Goal: Task Accomplishment & Management: Use online tool/utility

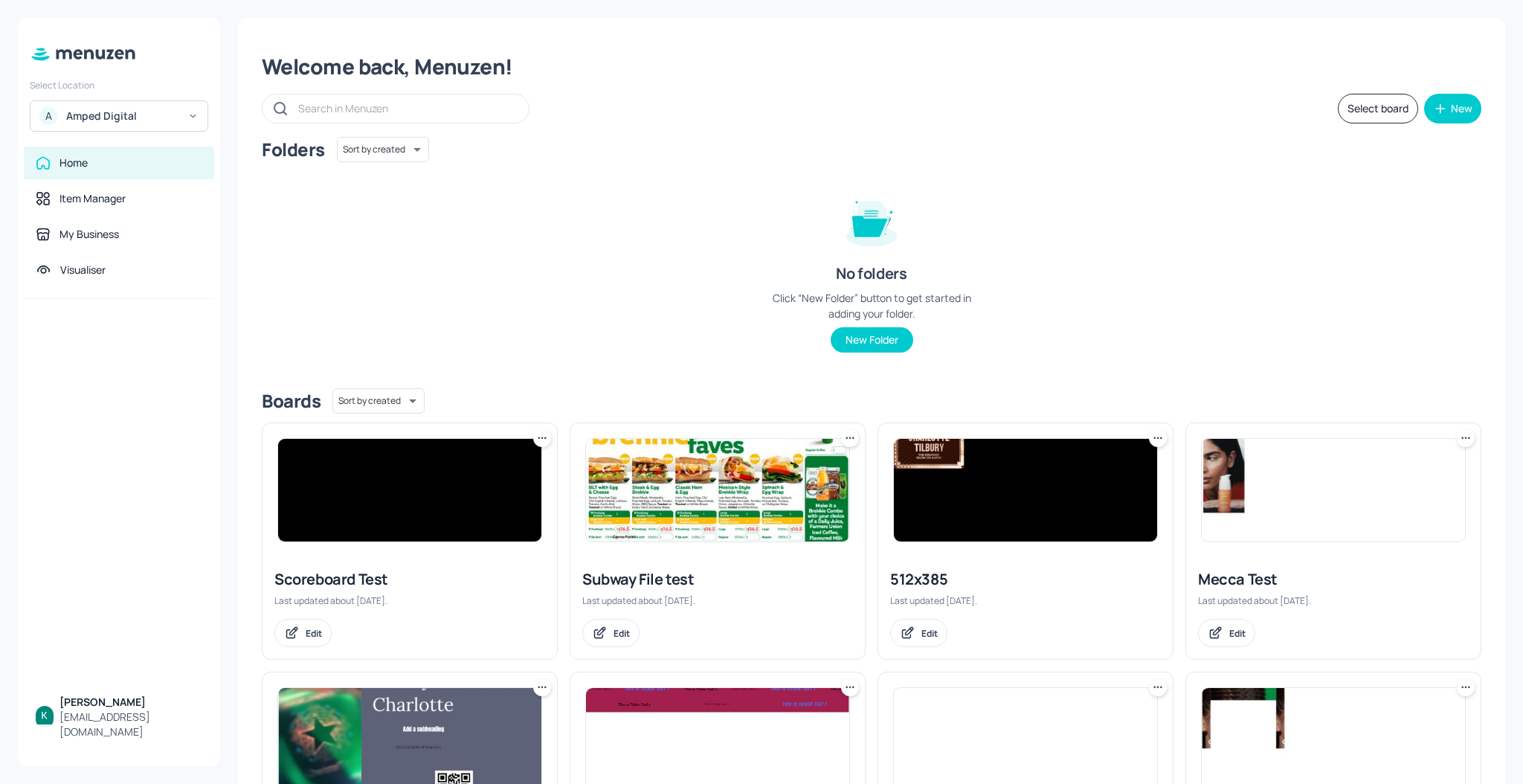
click at [185, 115] on div "A Amped Digital" at bounding box center [119, 115] width 178 height 31
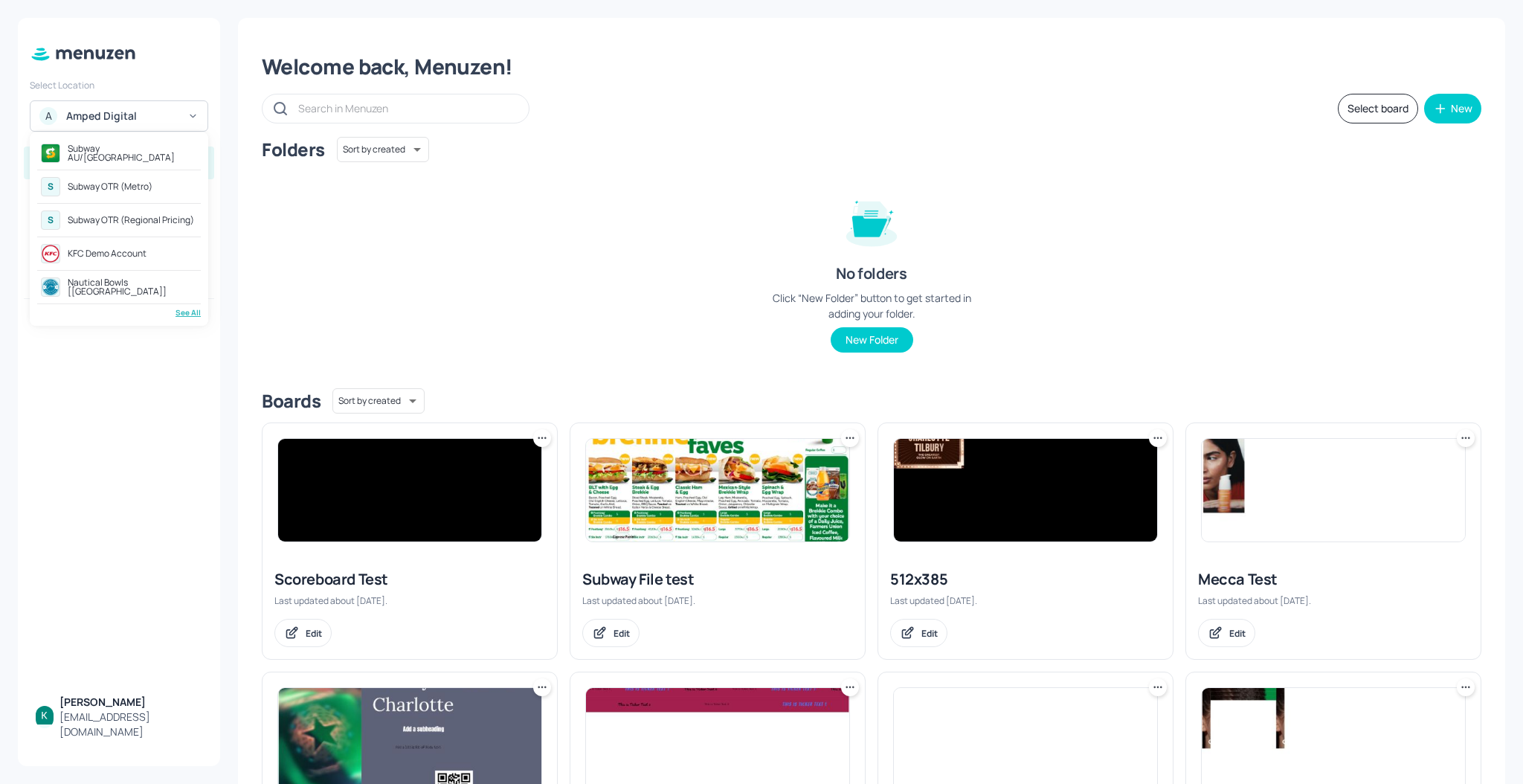
click at [115, 148] on div "Subway AU/[GEOGRAPHIC_DATA]" at bounding box center [132, 153] width 129 height 18
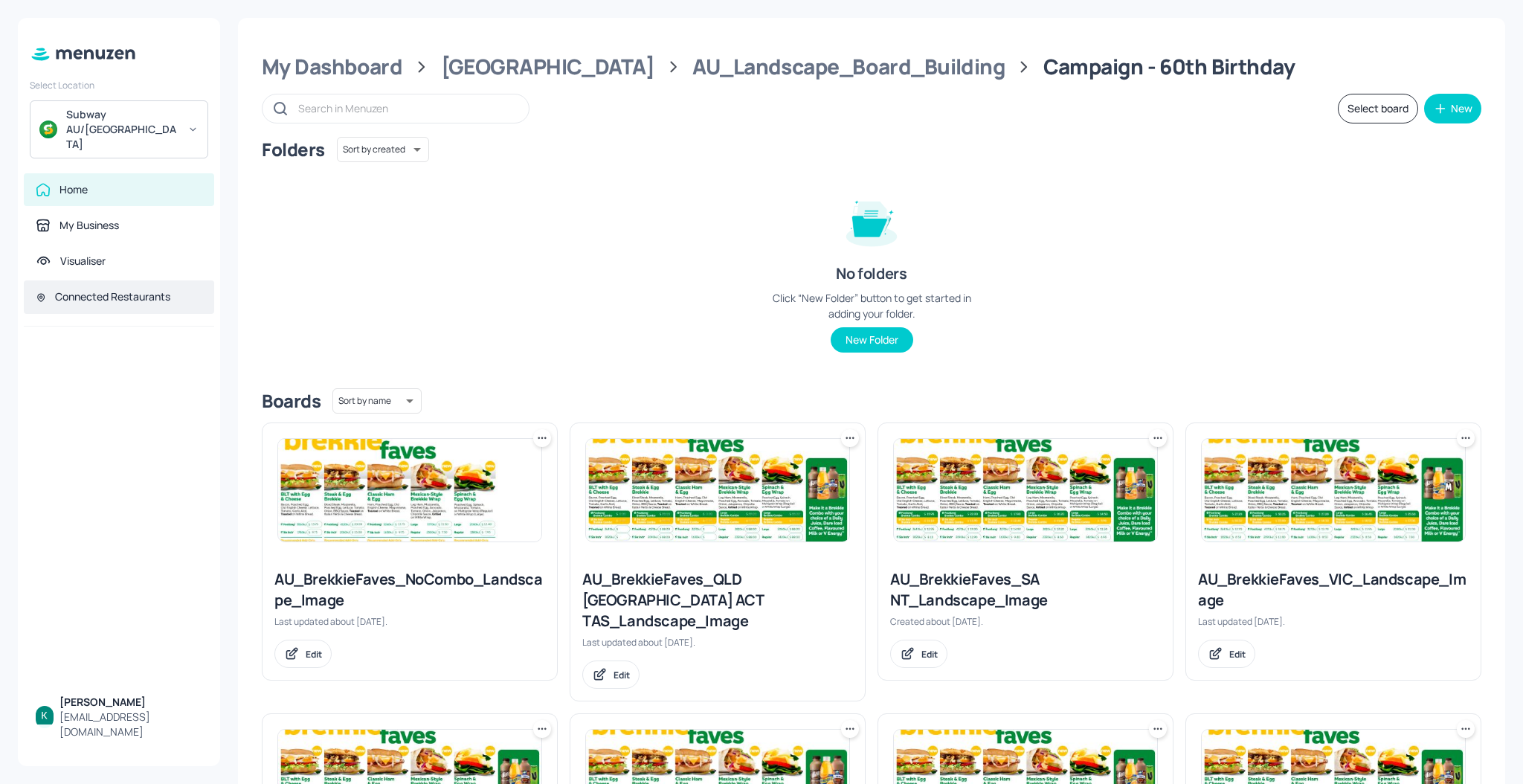
click at [80, 289] on div "Connected Restaurants" at bounding box center [112, 296] width 116 height 15
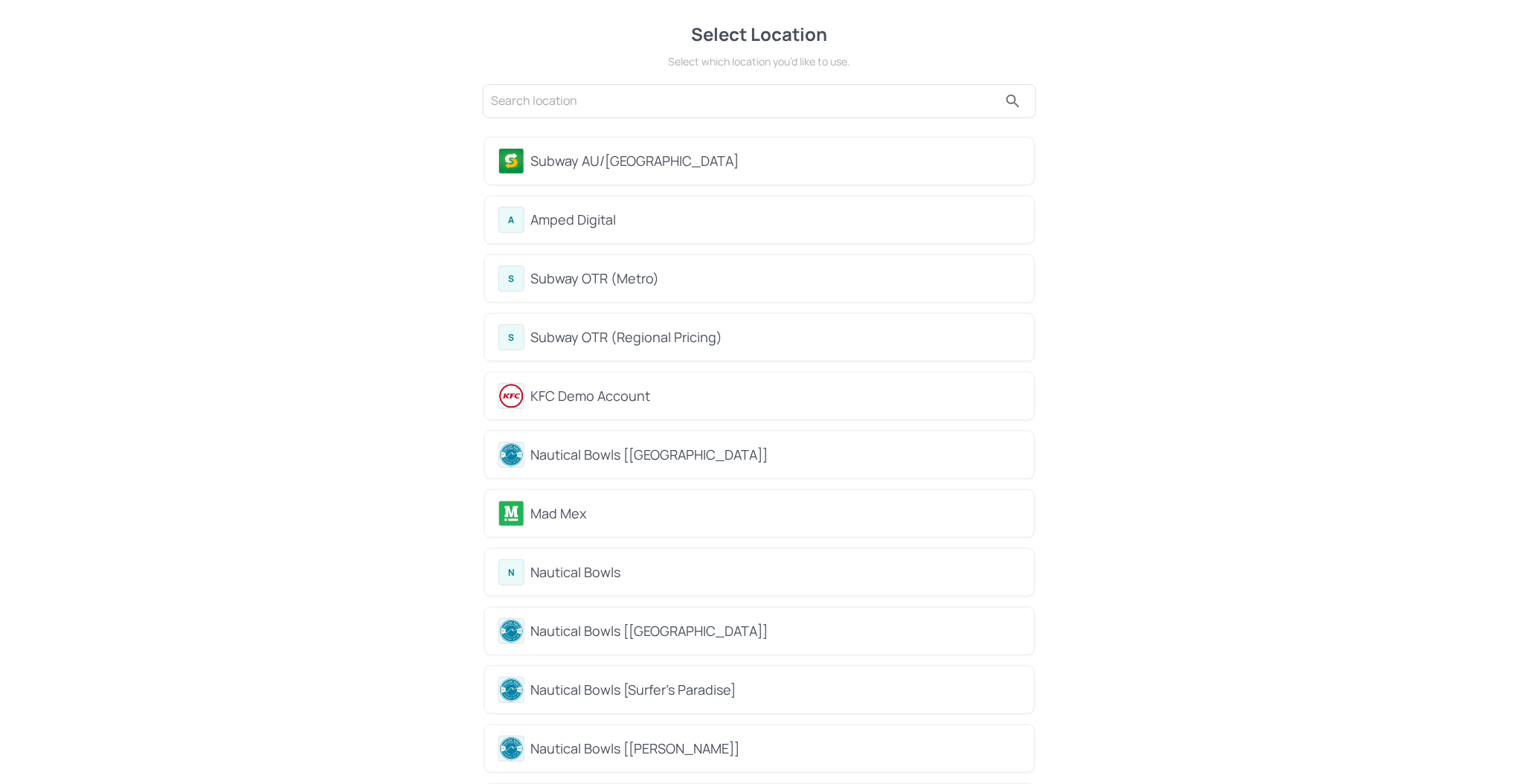
click at [586, 155] on div "Subway AU/[GEOGRAPHIC_DATA]" at bounding box center [775, 161] width 491 height 20
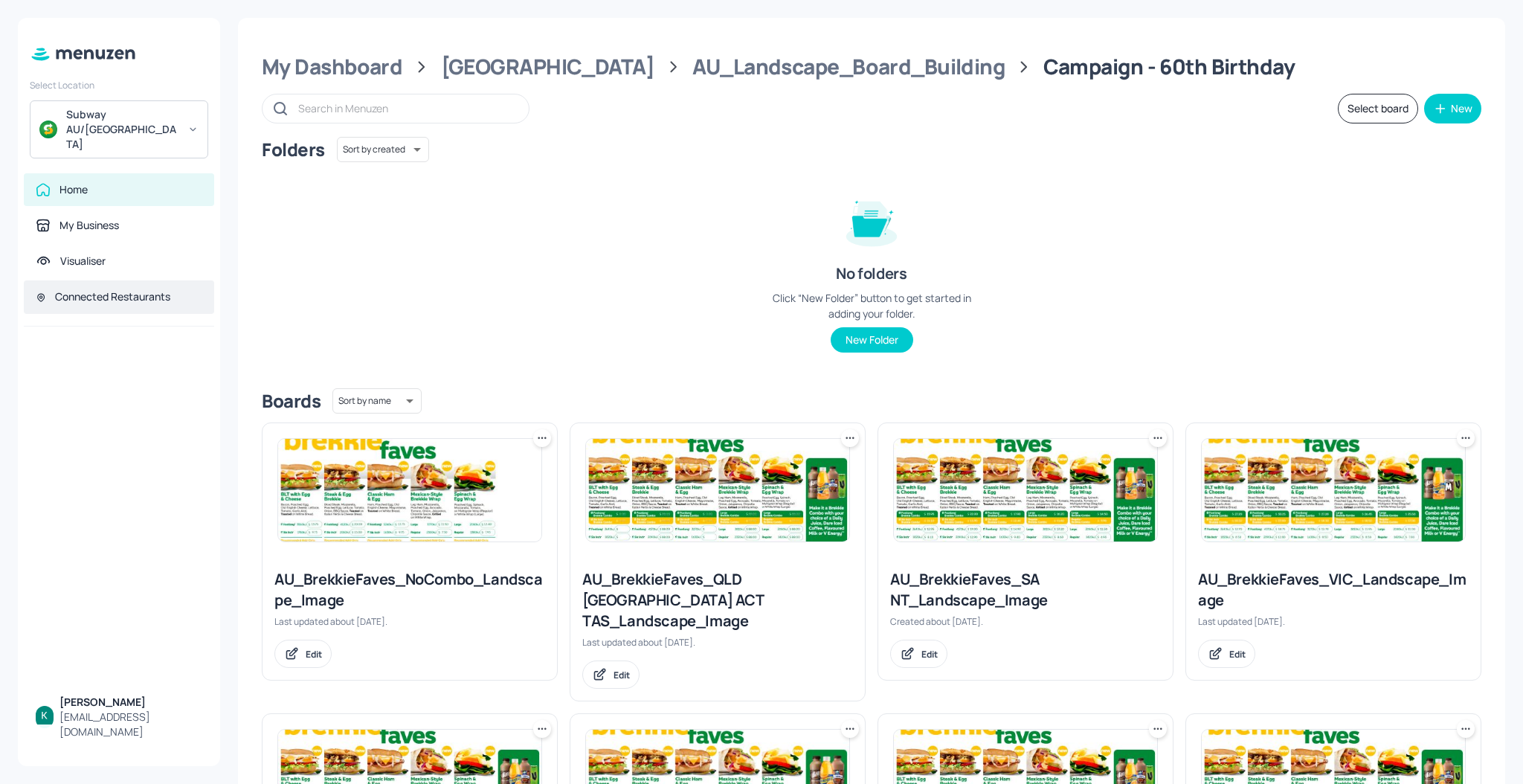
click at [135, 281] on div "Connected Restaurants" at bounding box center [119, 297] width 190 height 34
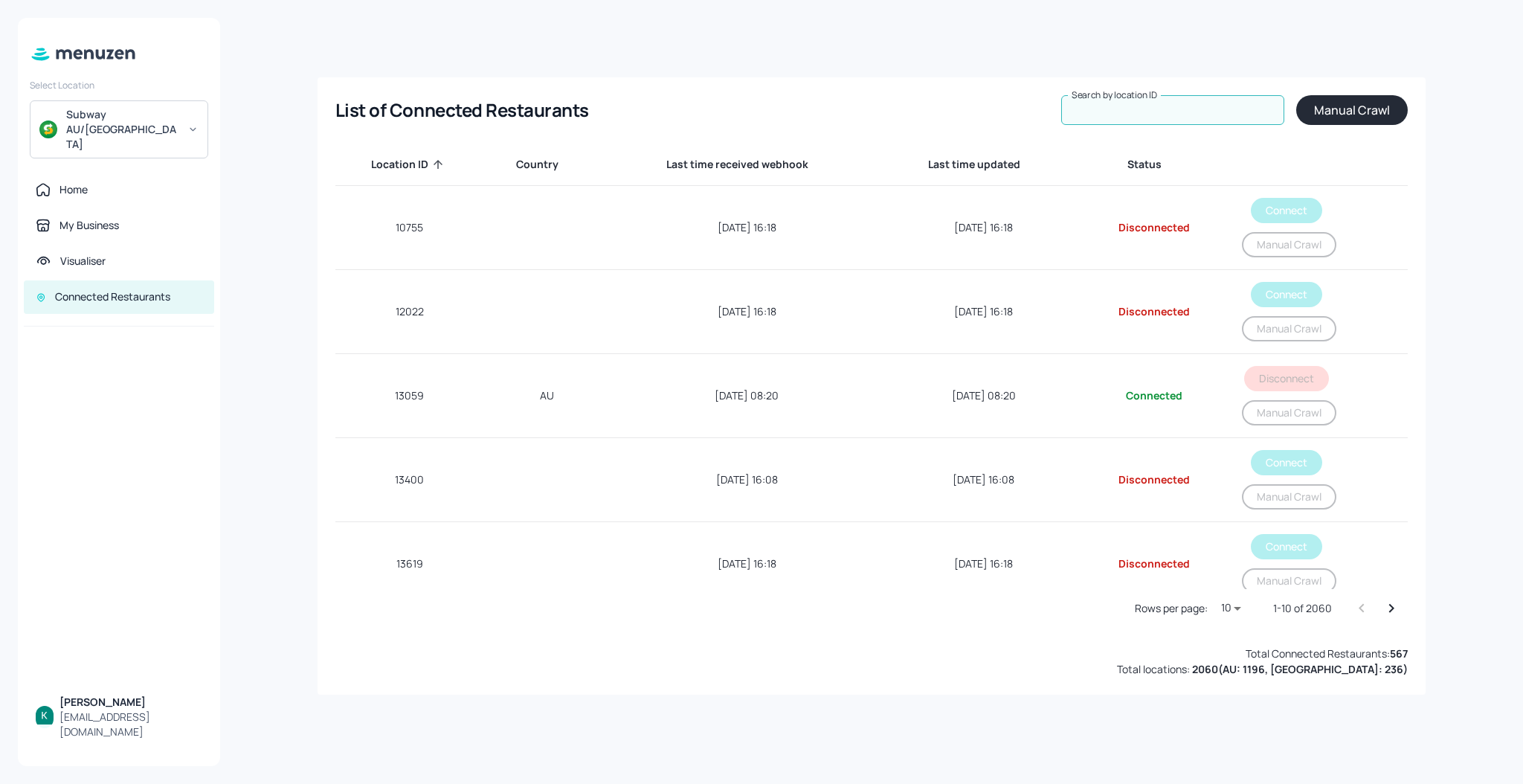
click at [1188, 103] on input "Search by location ID" at bounding box center [1173, 109] width 223 height 30
paste input "54701"
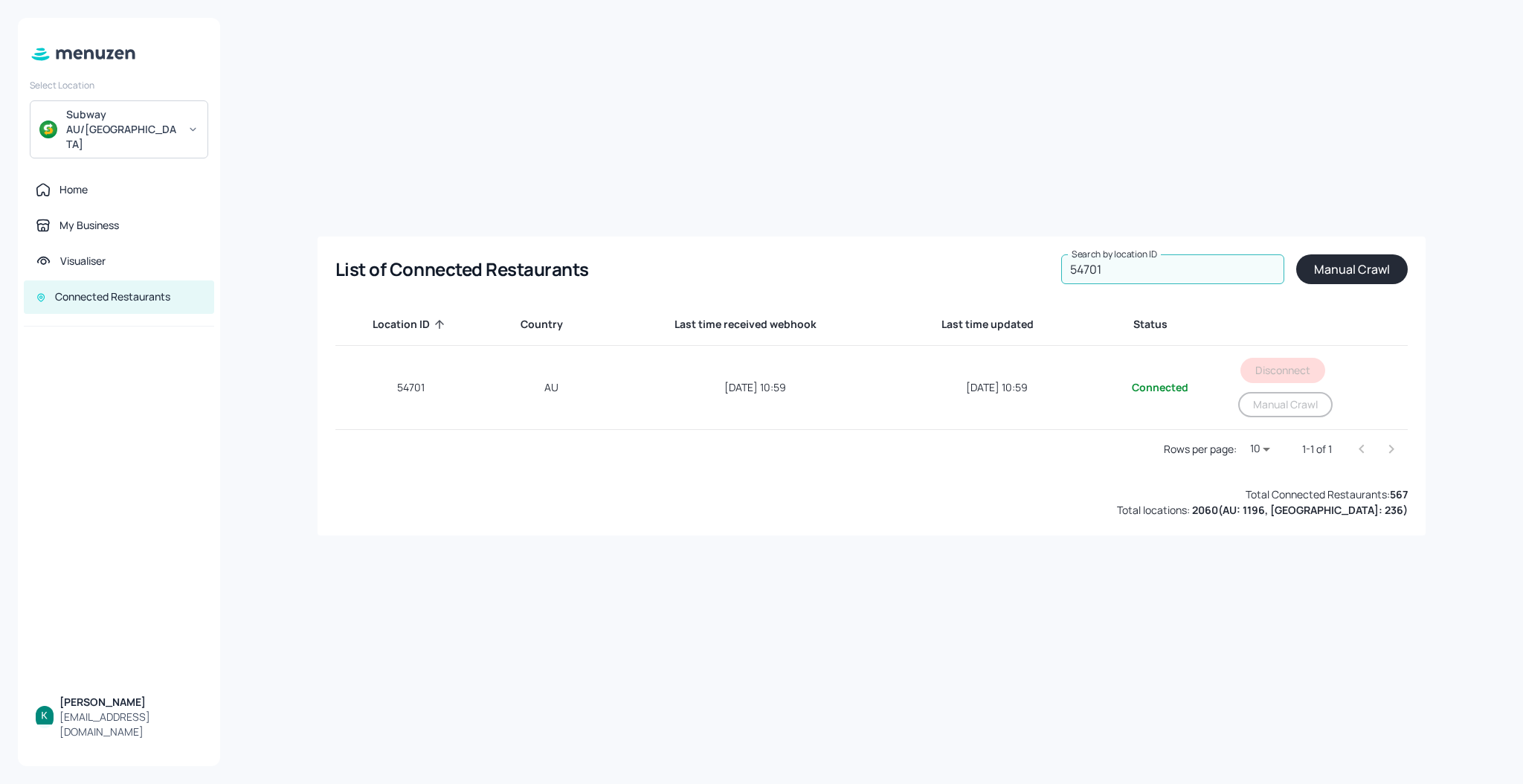
type input "54701"
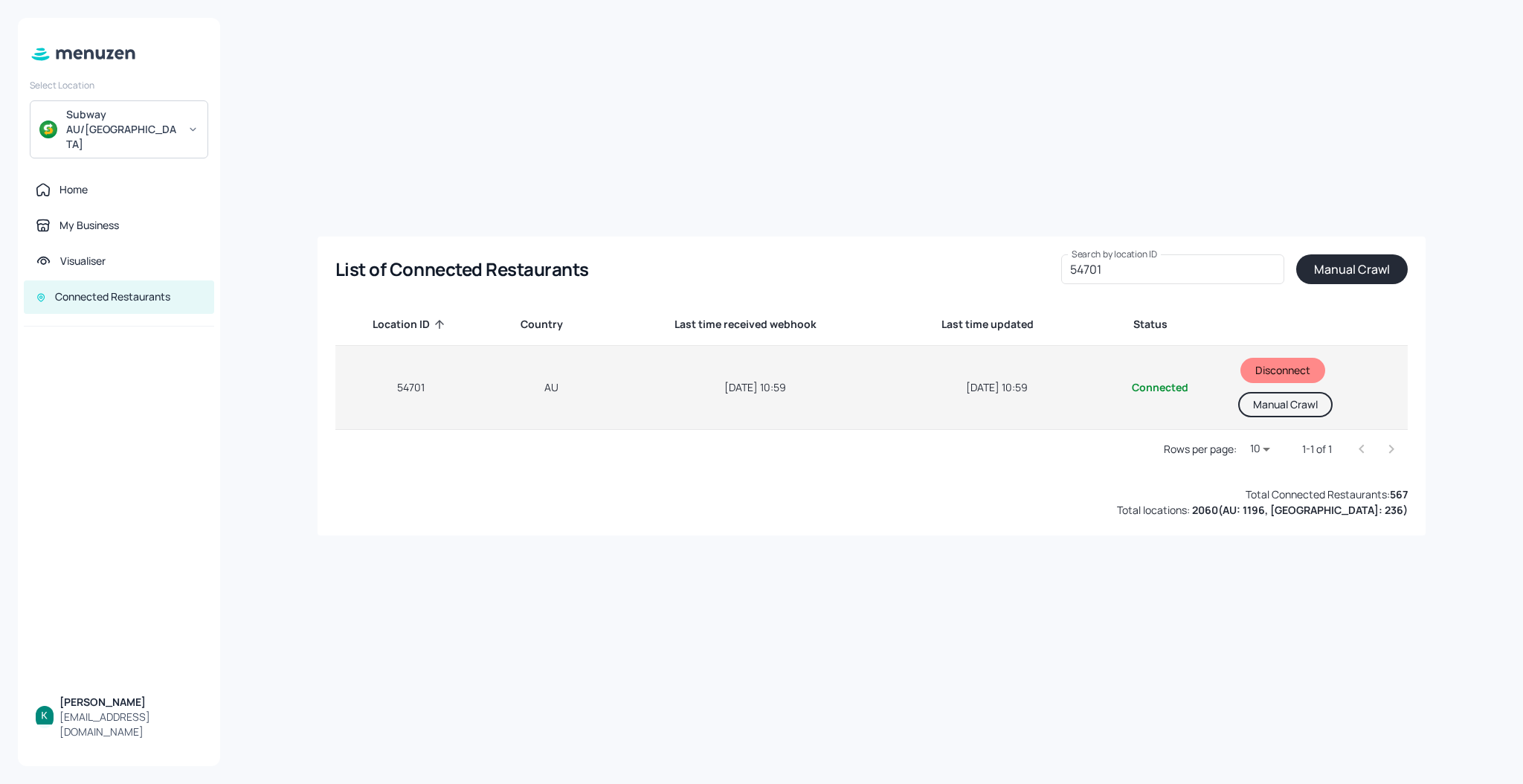
click at [1254, 412] on button "Manual Crawl" at bounding box center [1284, 404] width 94 height 25
